Goal: Check status: Check status

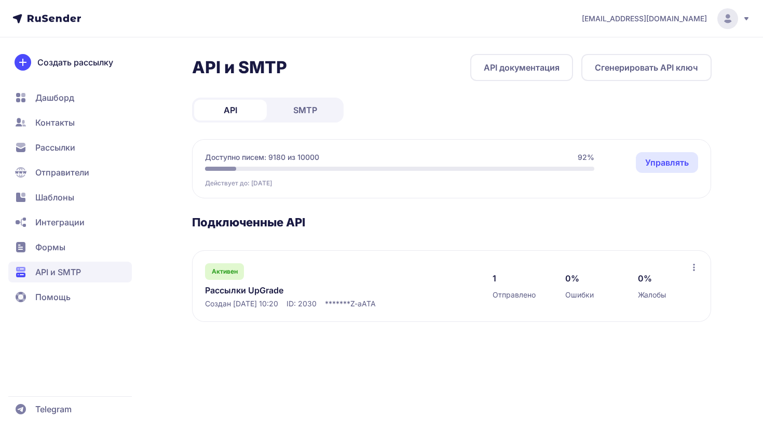
click at [320, 102] on link "SMTP" at bounding box center [305, 110] width 73 height 21
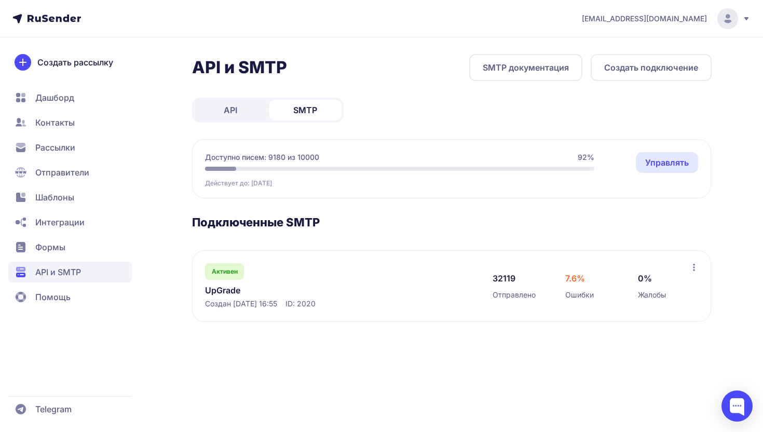
click at [234, 270] on span "Активен" at bounding box center [225, 271] width 26 height 8
click at [236, 290] on link "UpGrade" at bounding box center [311, 290] width 213 height 12
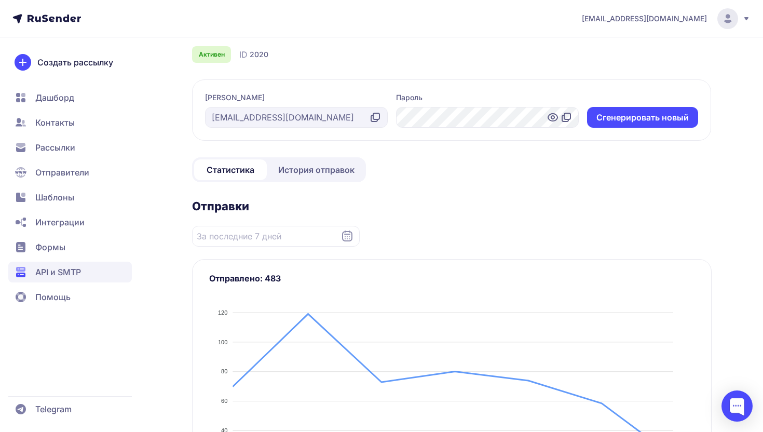
scroll to position [63, 0]
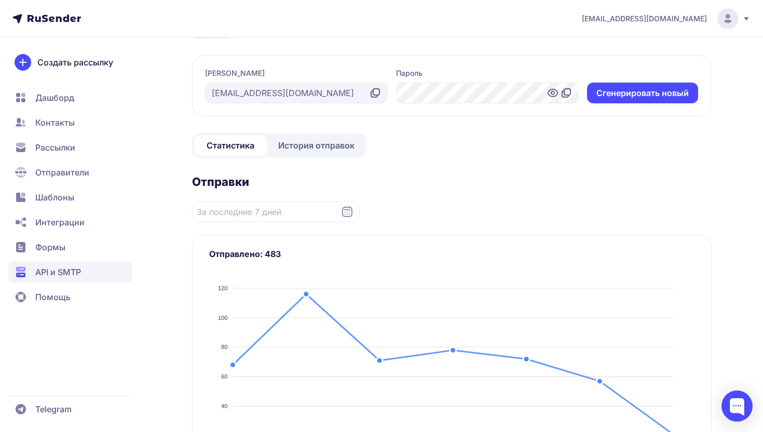
click at [297, 142] on span "История отправок" at bounding box center [316, 145] width 76 height 12
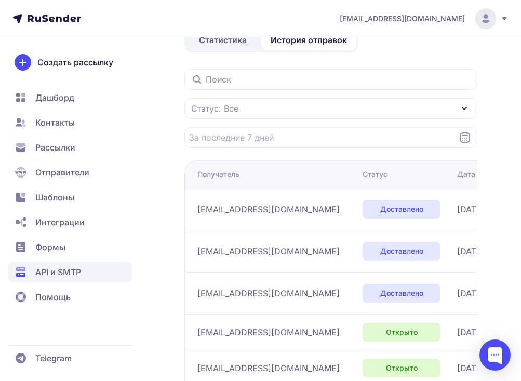
scroll to position [176, 0]
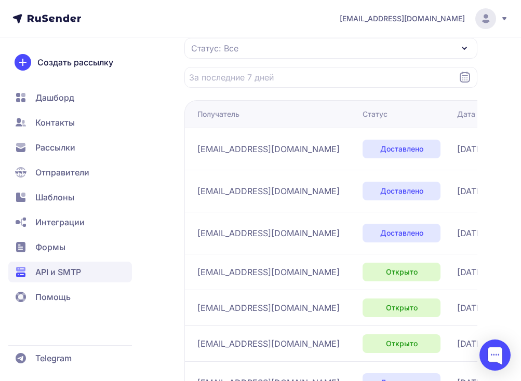
click at [248, 46] on div "Статус: Все" at bounding box center [330, 48] width 293 height 21
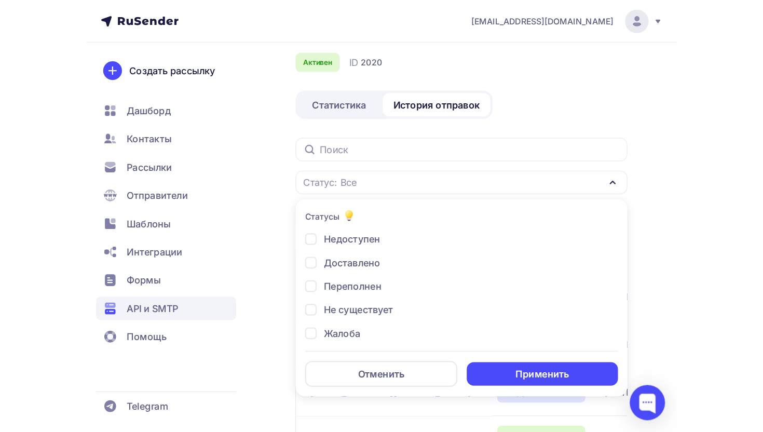
scroll to position [38, 0]
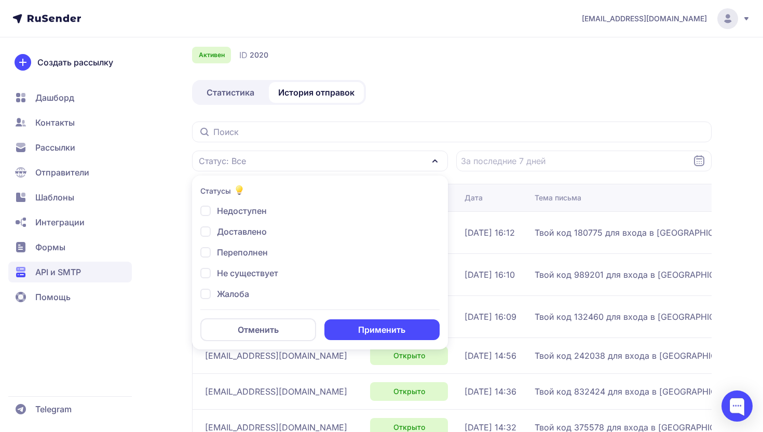
click at [261, 155] on div "Статус: Все" at bounding box center [320, 161] width 256 height 21
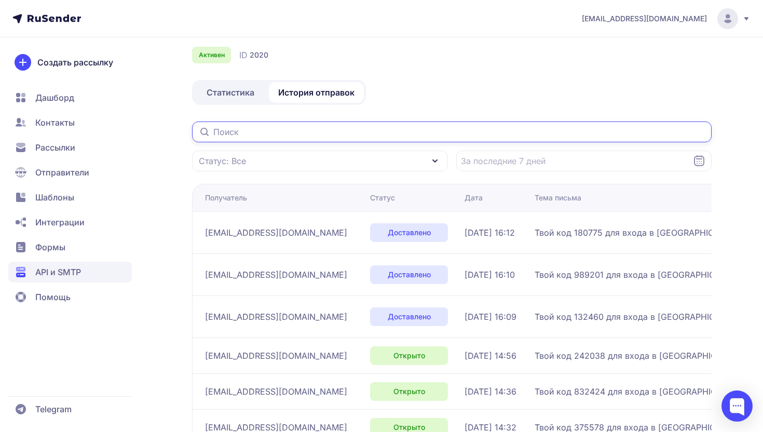
click at [260, 138] on input "text" at bounding box center [451, 131] width 519 height 21
paste input "romanukvera49@gmail.com"
type input "romanukvera49@gmail.com"
